Goal: Use online tool/utility: Use online tool/utility

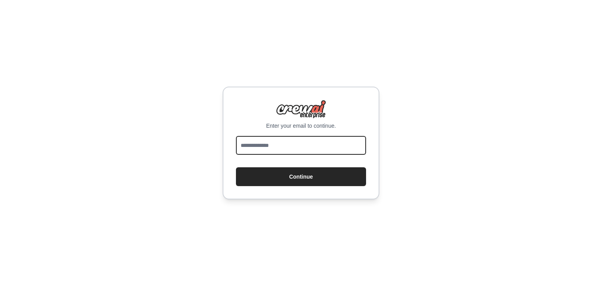
click at [293, 143] on input "email" at bounding box center [301, 145] width 130 height 19
type input "**********"
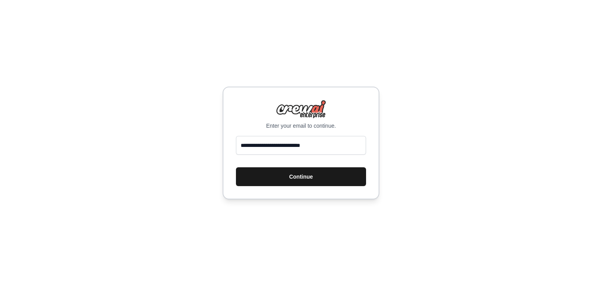
click at [306, 181] on button "Continue" at bounding box center [301, 176] width 130 height 19
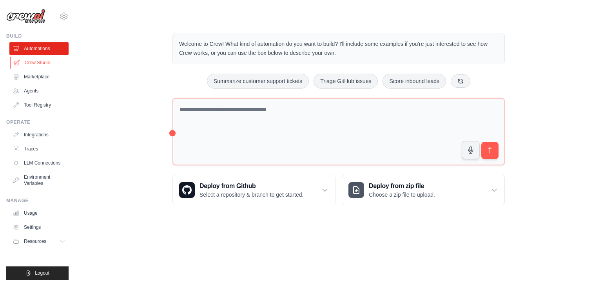
click at [40, 63] on link "Crew Studio" at bounding box center [39, 62] width 59 height 13
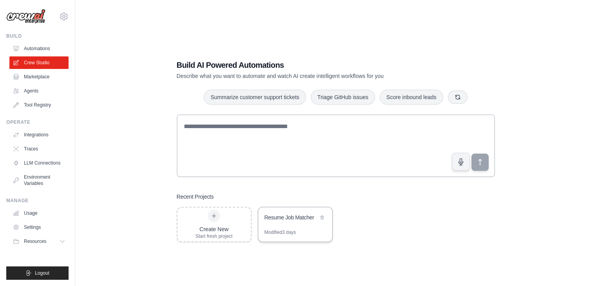
click at [288, 224] on div "Resume Job Matcher" at bounding box center [295, 218] width 74 height 22
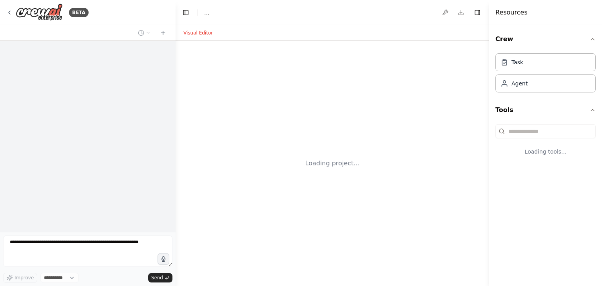
select select "****"
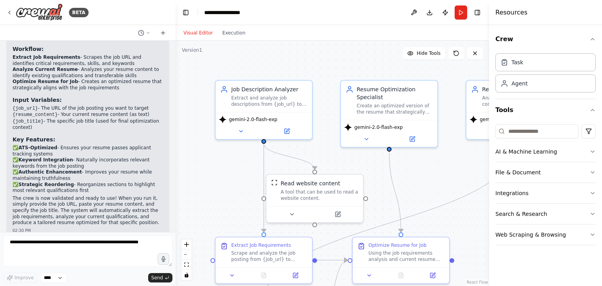
scroll to position [1256, 0]
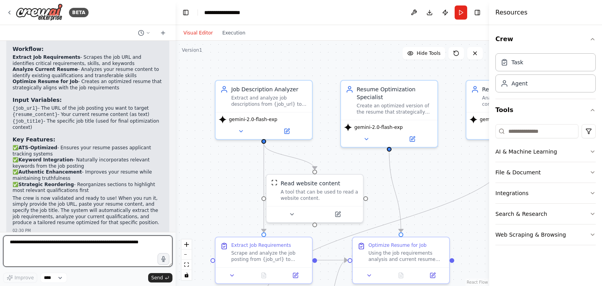
click at [90, 259] on textarea at bounding box center [87, 250] width 169 height 31
type textarea "**********"
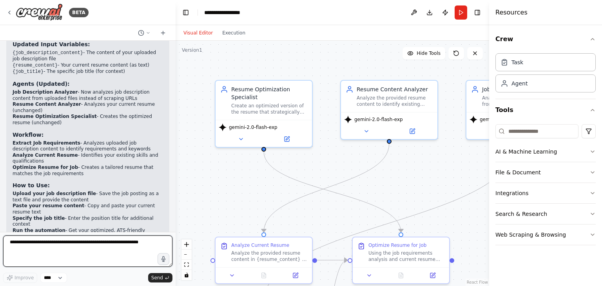
scroll to position [1855, 0]
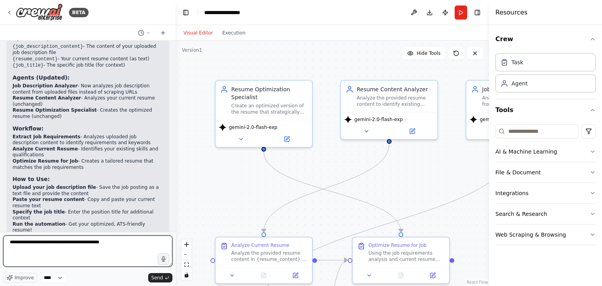
type textarea "**********"
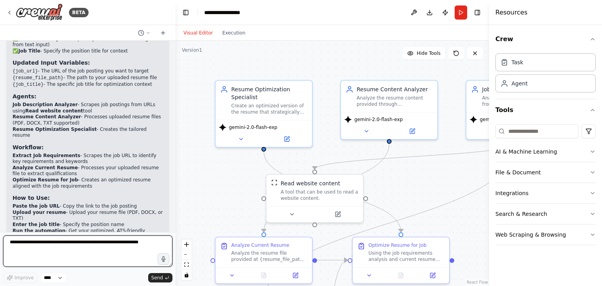
scroll to position [2681, 0]
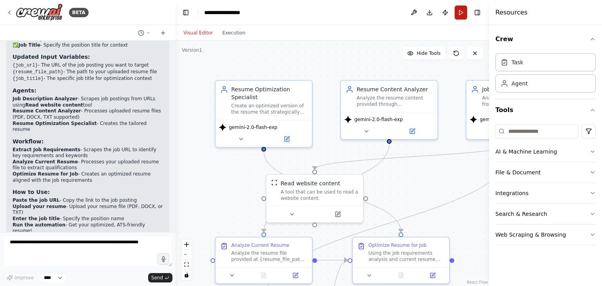
click at [461, 16] on button "Run" at bounding box center [460, 12] width 13 height 14
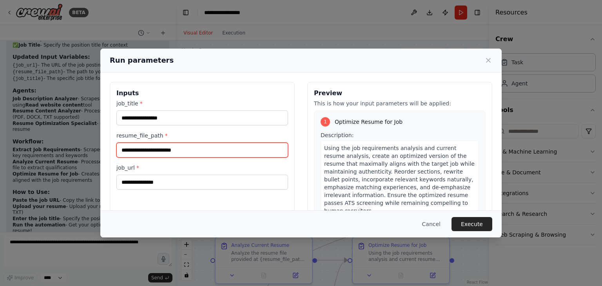
click at [227, 148] on input "resume_file_path *" at bounding box center [202, 150] width 172 height 15
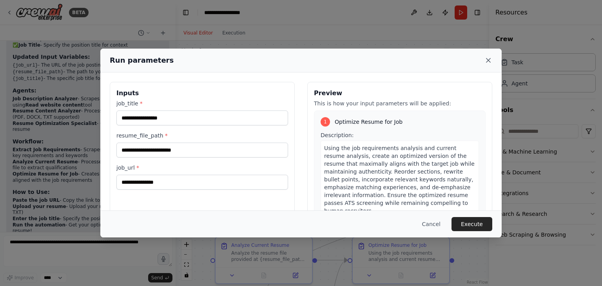
click at [490, 61] on icon at bounding box center [488, 60] width 8 height 8
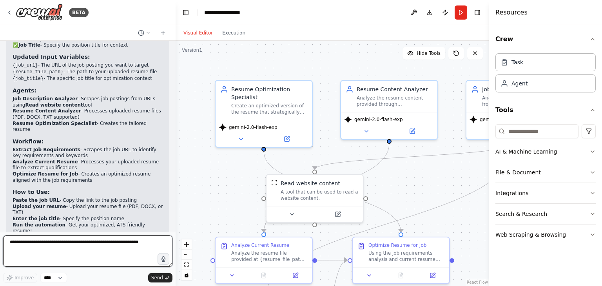
click at [75, 261] on textarea at bounding box center [87, 250] width 169 height 31
type textarea "**********"
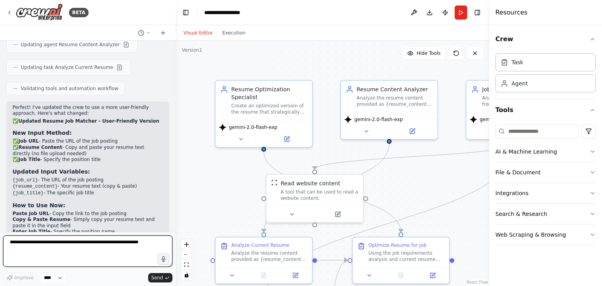
scroll to position [3141, 0]
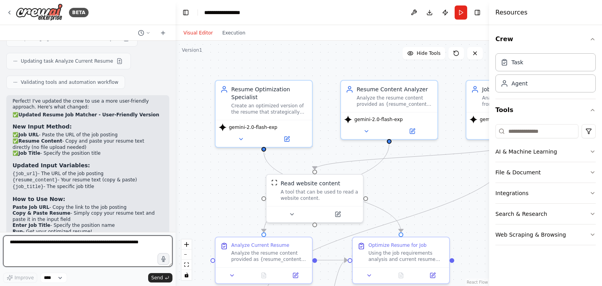
click at [75, 261] on textarea at bounding box center [87, 250] width 169 height 31
type textarea "**********"
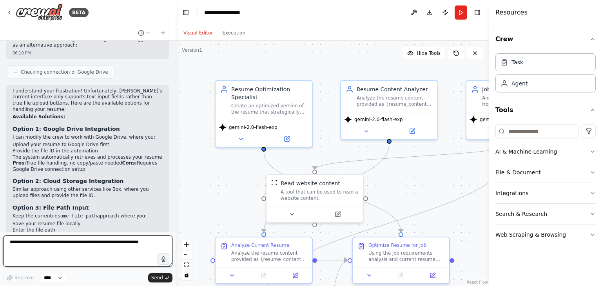
scroll to position [3616, 0]
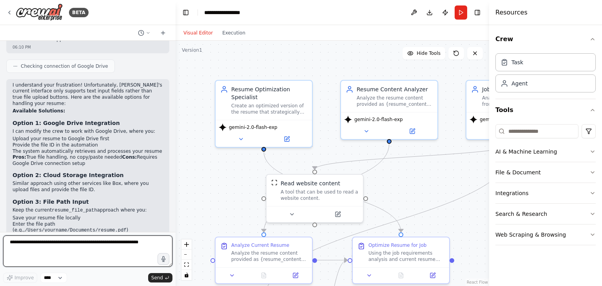
click at [77, 248] on textarea at bounding box center [87, 250] width 169 height 31
type textarea "**********"
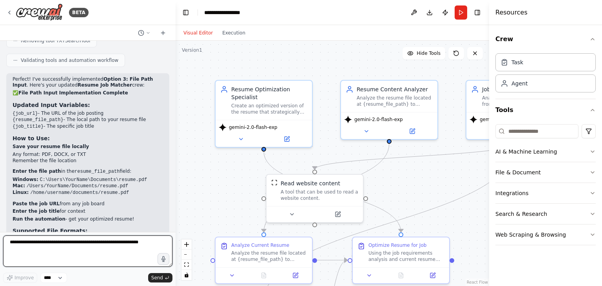
scroll to position [4316, 0]
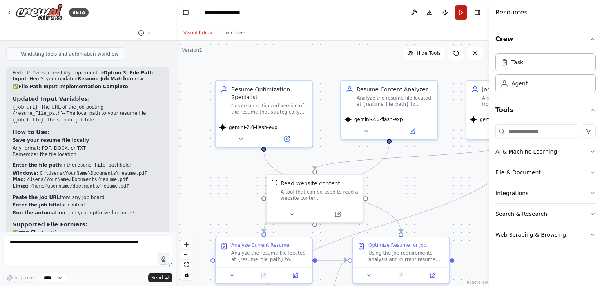
click at [461, 18] on button "Run" at bounding box center [460, 12] width 13 height 14
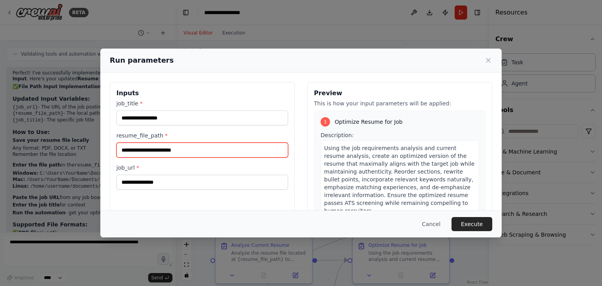
click at [163, 152] on input "resume_file_path *" at bounding box center [202, 150] width 172 height 15
paste input "**********"
type input "**********"
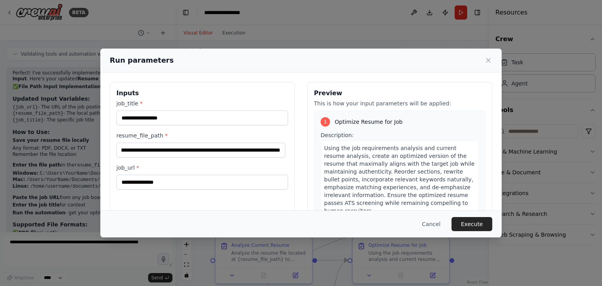
scroll to position [0, 0]
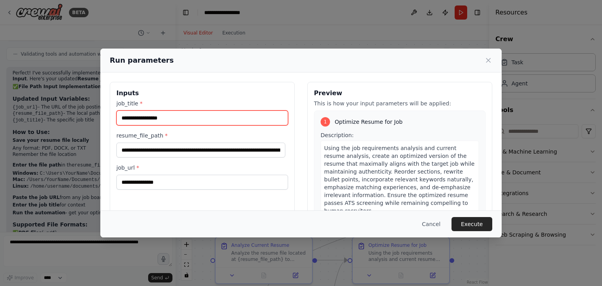
click at [153, 119] on input "job_title *" at bounding box center [202, 117] width 172 height 15
type input "**********"
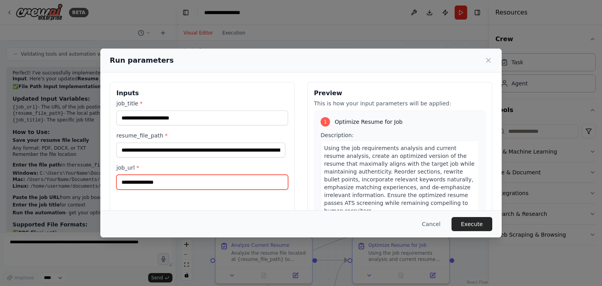
click at [142, 183] on input "job_url *" at bounding box center [202, 182] width 172 height 15
paste input "**********"
type input "**********"
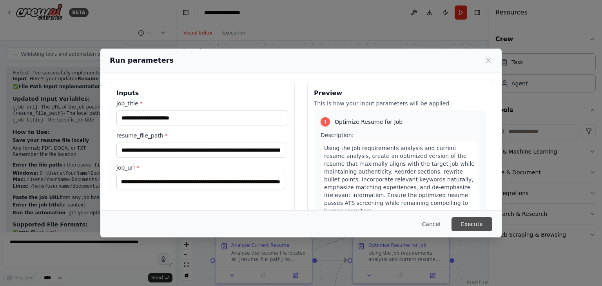
scroll to position [0, 0]
click at [464, 226] on button "Execute" at bounding box center [471, 224] width 41 height 14
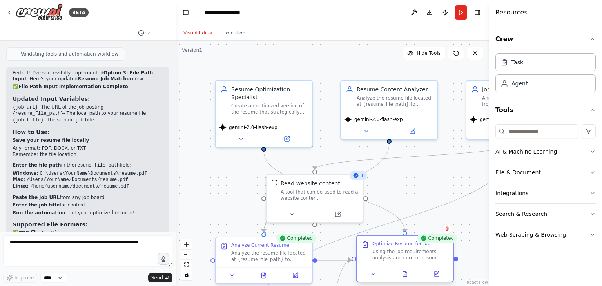
click at [412, 258] on div "Using the job requirements analysis and current resume analysis, create an opti…" at bounding box center [410, 254] width 76 height 13
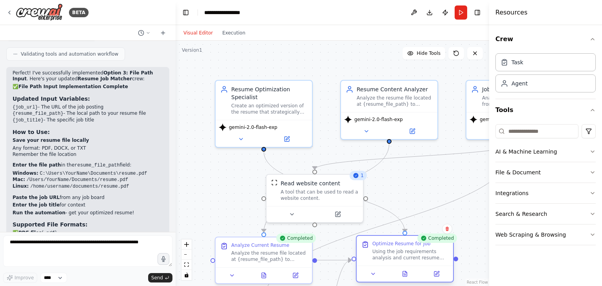
click at [412, 258] on div "Using the job requirements analysis and current resume analysis, create an opti…" at bounding box center [410, 254] width 76 height 13
click at [373, 275] on icon at bounding box center [373, 274] width 6 height 6
click at [593, 39] on icon "button" at bounding box center [592, 39] width 6 height 6
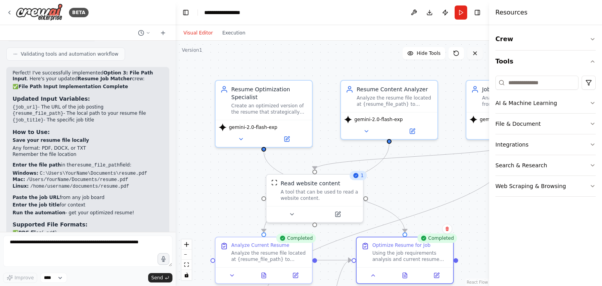
click at [476, 52] on icon at bounding box center [474, 53] width 3 height 3
click at [423, 52] on span "Hide Tools" at bounding box center [428, 53] width 24 height 6
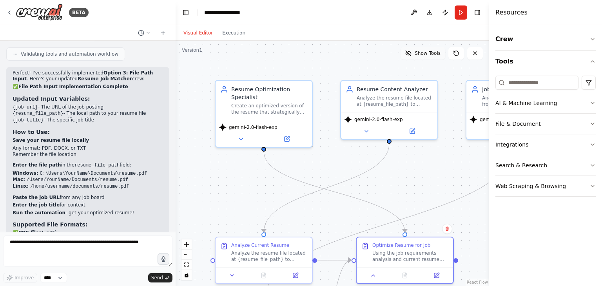
click at [423, 52] on span "Show Tools" at bounding box center [427, 53] width 26 height 6
click at [225, 33] on button "Execution" at bounding box center [233, 32] width 33 height 9
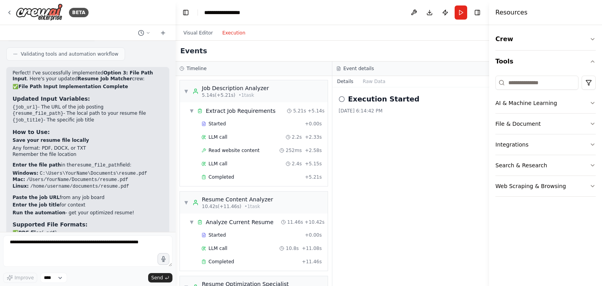
click at [225, 33] on button "Execution" at bounding box center [233, 32] width 33 height 9
click at [323, 221] on div "▼ Job Description Analyzer 5.14s (+5.21s) • 1 task ▼ Extract Job Requirements 5…" at bounding box center [253, 181] width 156 height 210
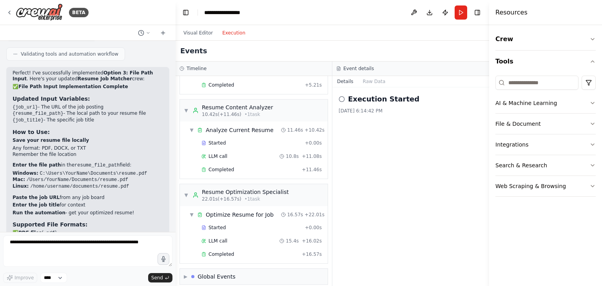
scroll to position [97, 0]
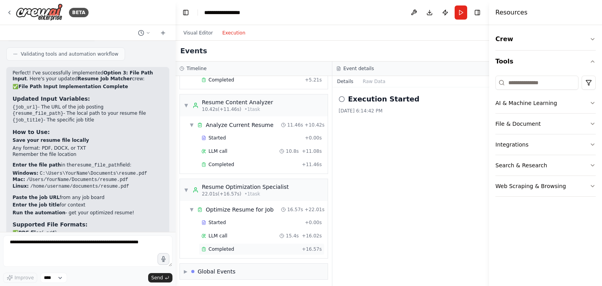
click at [226, 246] on span "Completed" at bounding box center [220, 249] width 25 height 6
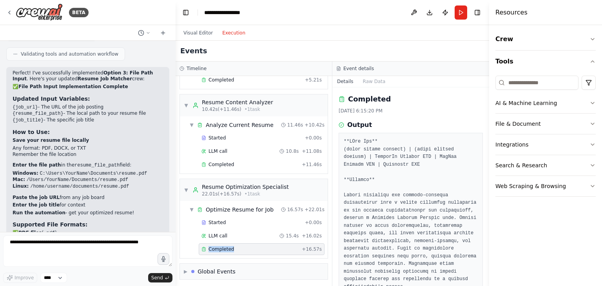
click at [226, 246] on span "Completed" at bounding box center [220, 249] width 25 height 6
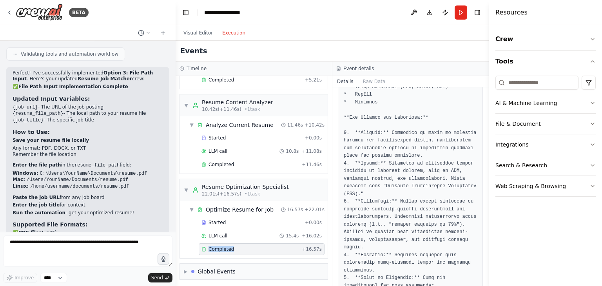
scroll to position [1305, 0]
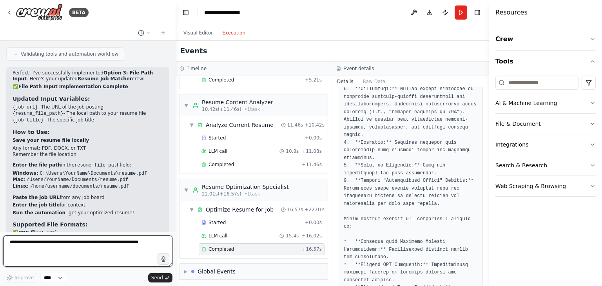
click at [25, 243] on textarea at bounding box center [87, 250] width 169 height 31
type textarea "**********"
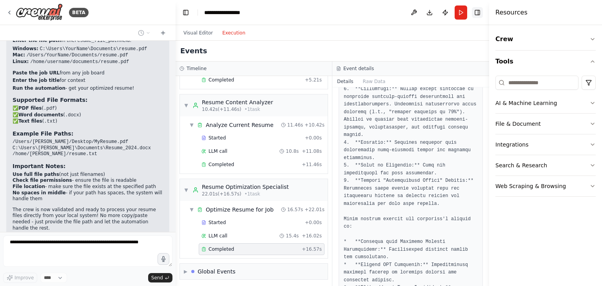
scroll to position [4434, 0]
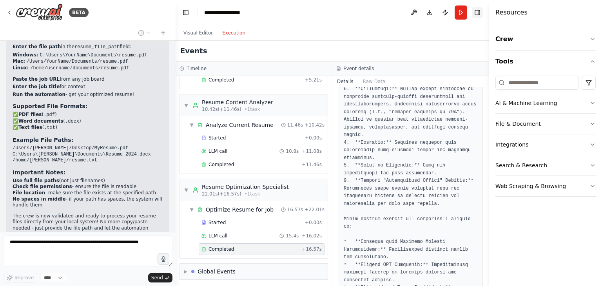
click at [477, 14] on button "Toggle Right Sidebar" at bounding box center [477, 12] width 11 height 11
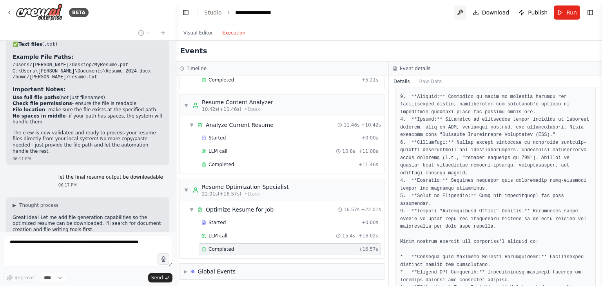
scroll to position [4557, 0]
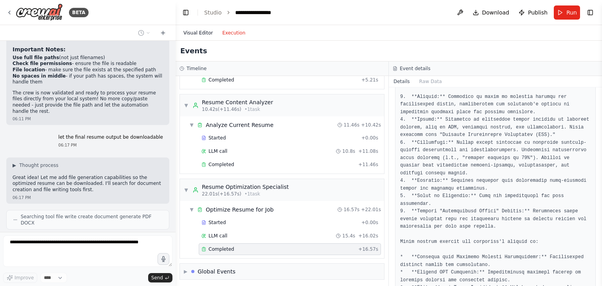
click at [198, 33] on button "Visual Editor" at bounding box center [198, 32] width 39 height 9
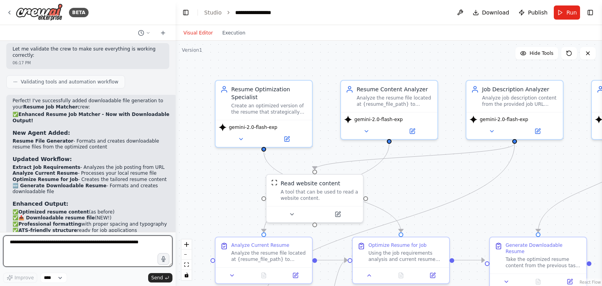
scroll to position [5001, 0]
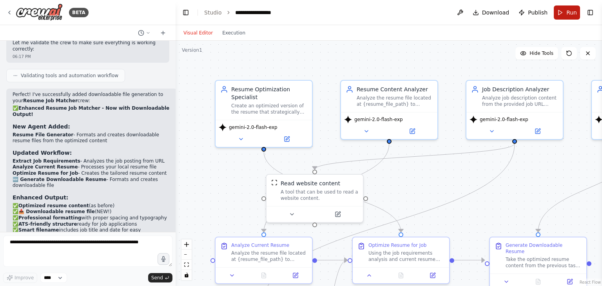
click at [563, 17] on button "Run" at bounding box center [567, 12] width 26 height 14
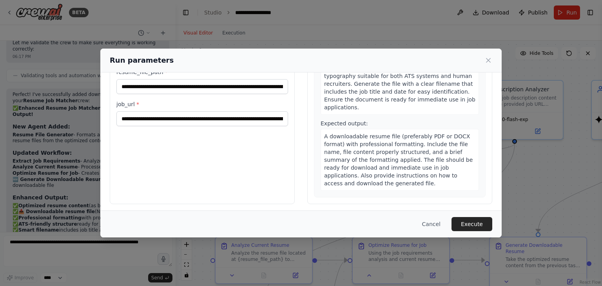
scroll to position [66, 0]
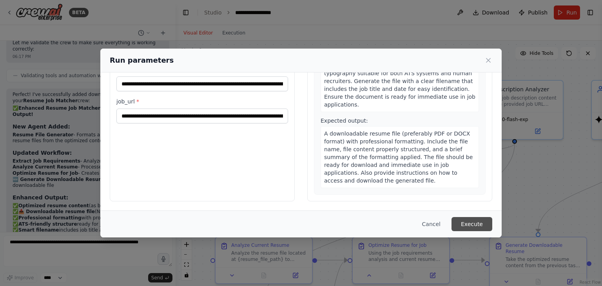
click at [465, 221] on button "Execute" at bounding box center [471, 224] width 41 height 14
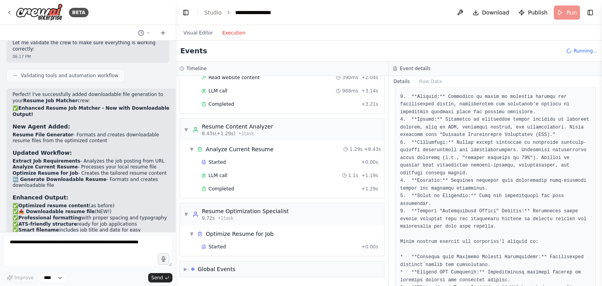
click at [226, 30] on button "Execution" at bounding box center [233, 32] width 33 height 9
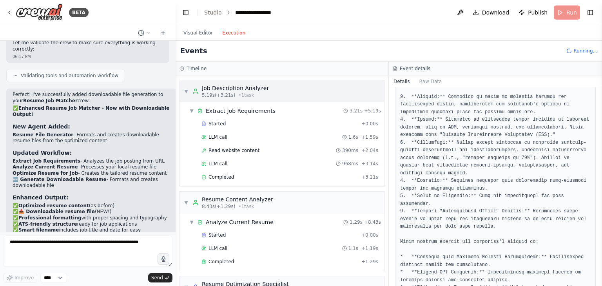
click at [185, 91] on span "▼" at bounding box center [186, 91] width 5 height 6
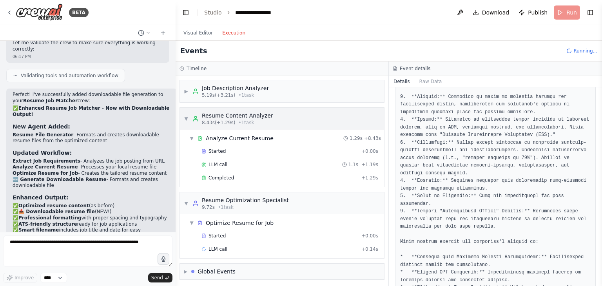
click at [184, 118] on span "▼" at bounding box center [186, 119] width 5 height 6
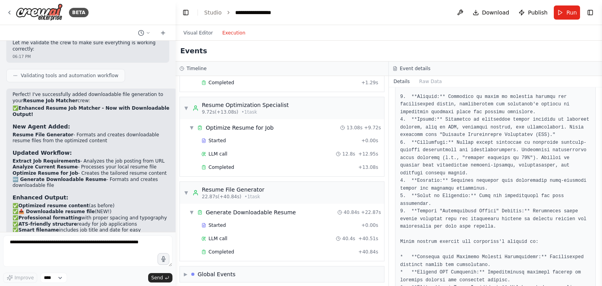
scroll to position [181, 0]
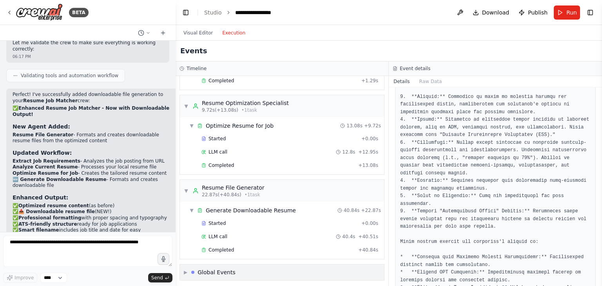
click at [309, 272] on div "▶ Global Events" at bounding box center [282, 272] width 204 height 16
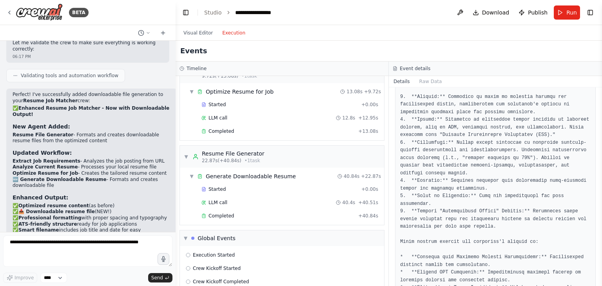
scroll to position [216, 0]
click at [184, 235] on span "▼" at bounding box center [186, 237] width 4 height 6
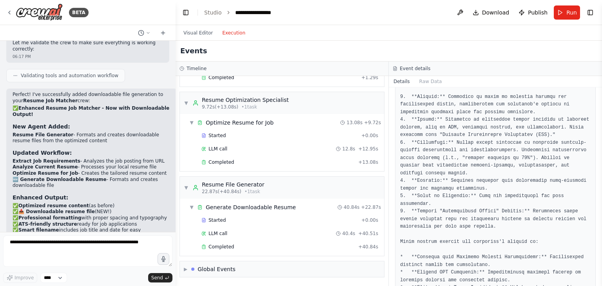
scroll to position [181, 0]
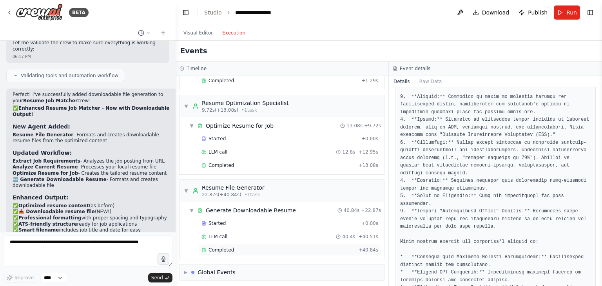
click at [221, 247] on span "Completed" at bounding box center [220, 250] width 25 height 6
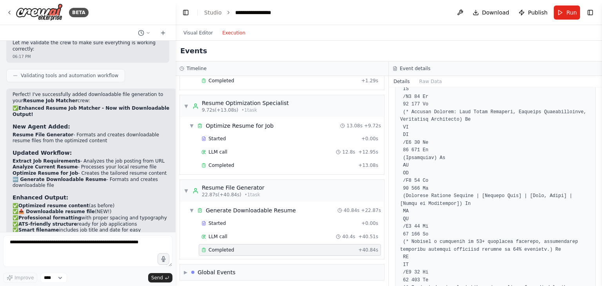
drag, startPoint x: 599, startPoint y: 130, endPoint x: 600, endPoint y: 139, distance: 8.3
click at [600, 139] on button "Toggle Sidebar" at bounding box center [602, 143] width 6 height 286
drag, startPoint x: 600, startPoint y: 132, endPoint x: 600, endPoint y: 139, distance: 6.7
click at [600, 139] on button "Toggle Sidebar" at bounding box center [602, 143] width 6 height 286
drag, startPoint x: 599, startPoint y: 129, endPoint x: 601, endPoint y: 145, distance: 15.8
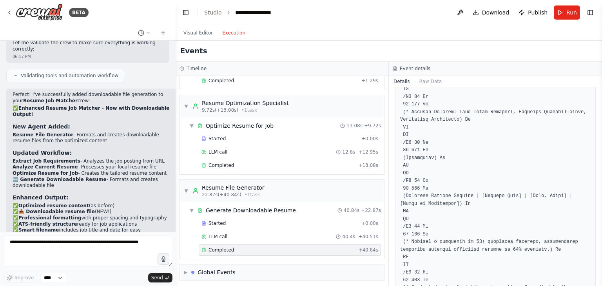
click at [601, 146] on button "Toggle Sidebar" at bounding box center [602, 143] width 6 height 286
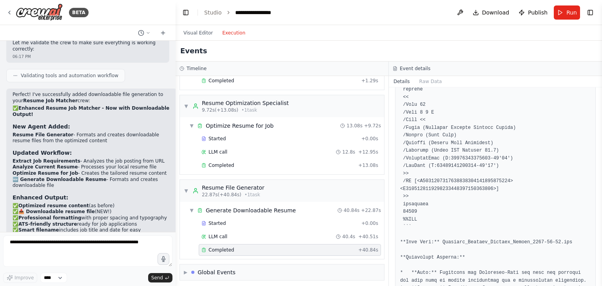
scroll to position [5361, 0]
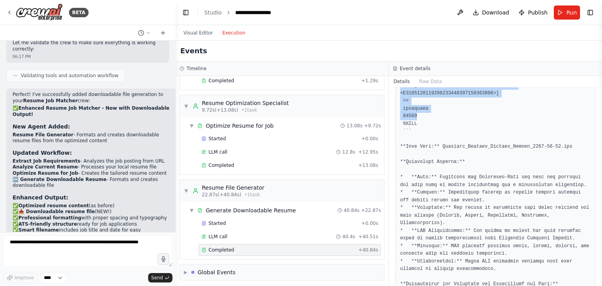
scroll to position [5253, 0]
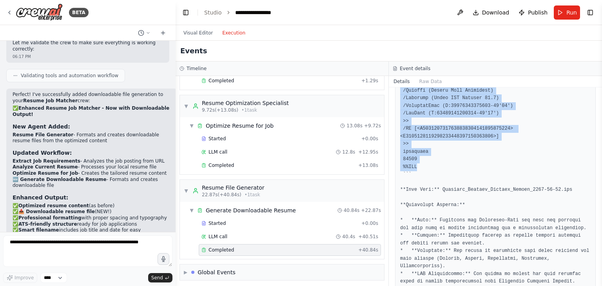
drag, startPoint x: 401, startPoint y: 148, endPoint x: 425, endPoint y: 119, distance: 37.6
copy pre "%PDF-1.7 % 1 0 obj << /Type /Catalog /Pages 2 0 R /OpenAction [3 0 R /FitH null…"
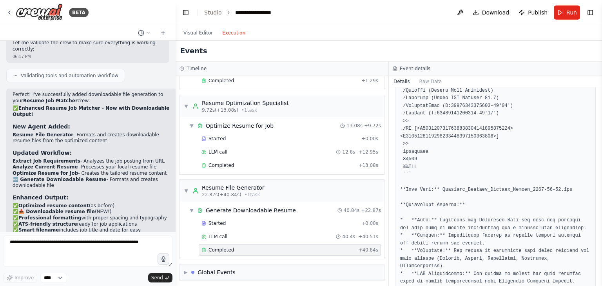
click at [590, 170] on div "Completed 8/18/2025, 6:19:32 PM Output" at bounding box center [495, 186] width 213 height 199
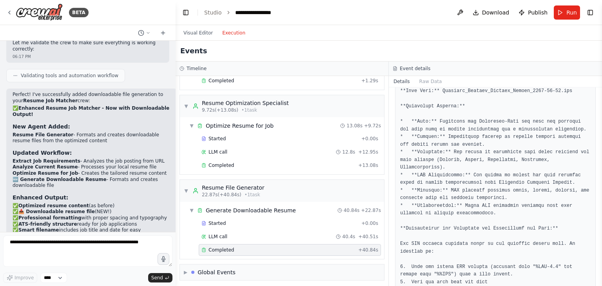
scroll to position [5361, 0]
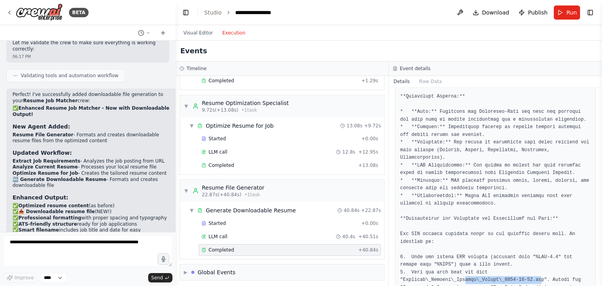
drag, startPoint x: 530, startPoint y: 226, endPoint x: 458, endPoint y: 225, distance: 71.3
drag, startPoint x: 531, startPoint y: 224, endPoint x: 402, endPoint y: 227, distance: 129.3
copy pre "Customer\_Success\_Manager\_Resume\_2025-08-18.pdf"
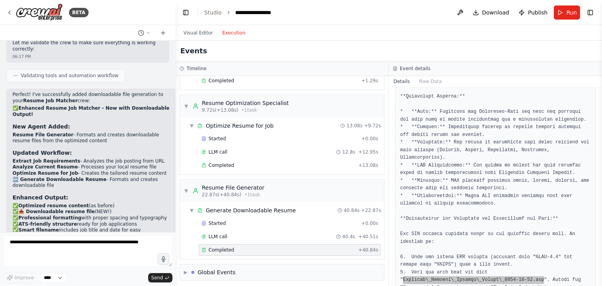
scroll to position [5001, 0]
